Goal: Task Accomplishment & Management: Manage account settings

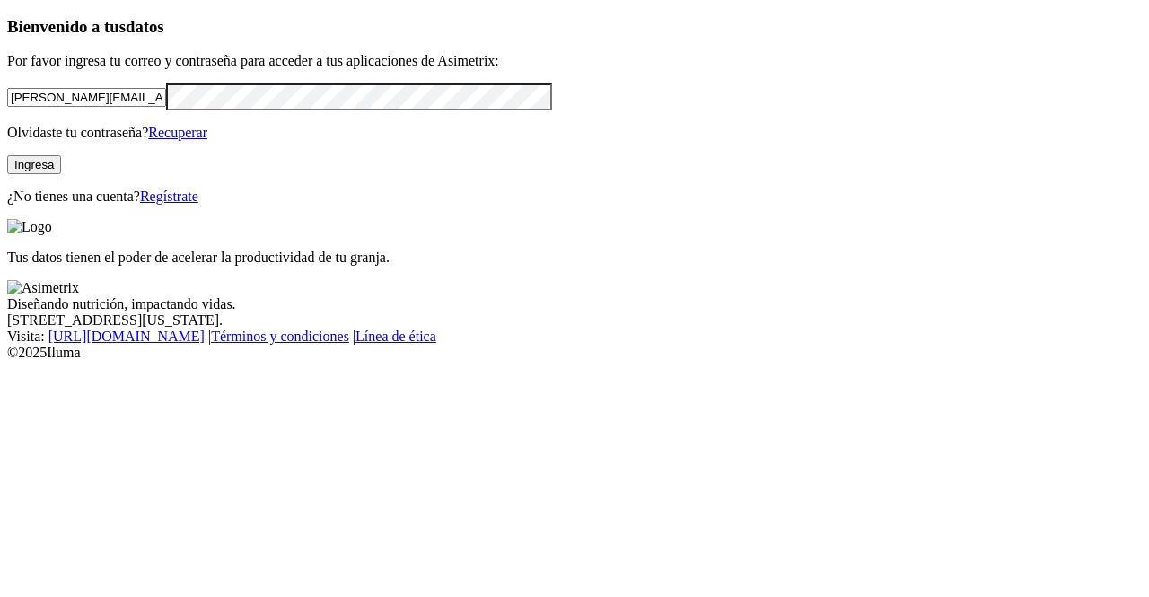
click at [153, 107] on input "[PERSON_NAME][EMAIL_ADDRESS][PERSON_NAME][DOMAIN_NAME]" at bounding box center [86, 97] width 159 height 19
type input "[PERSON_NAME][EMAIL_ADDRESS][PERSON_NAME][DOMAIN_NAME]"
click at [61, 174] on button "Ingresa" at bounding box center [34, 164] width 54 height 19
